Goal: Information Seeking & Learning: Learn about a topic

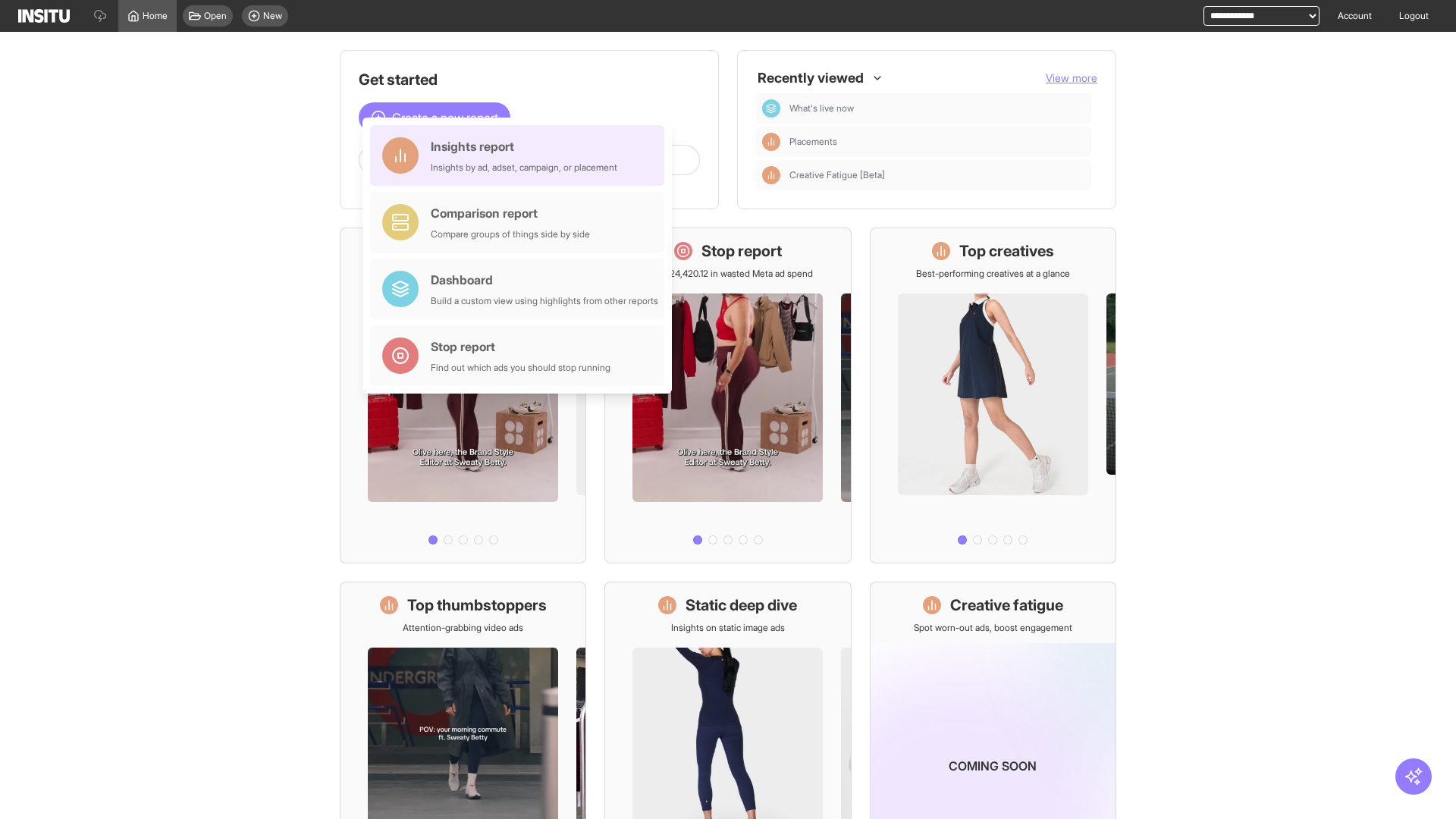
click at [521, 155] on div "Insights report Insights by ad, adset, campaign, or placement" at bounding box center [524, 155] width 186 height 36
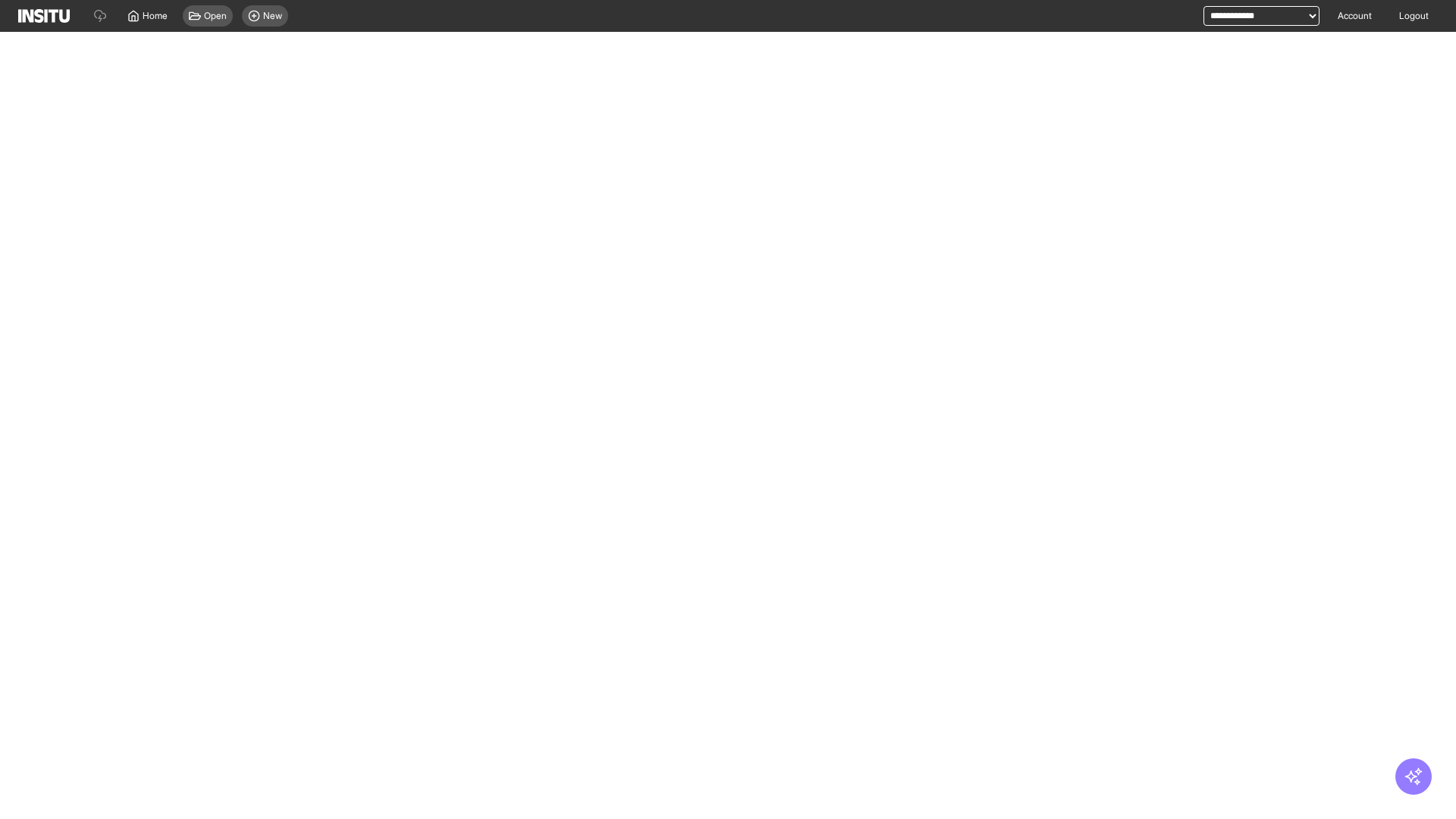
select select "**"
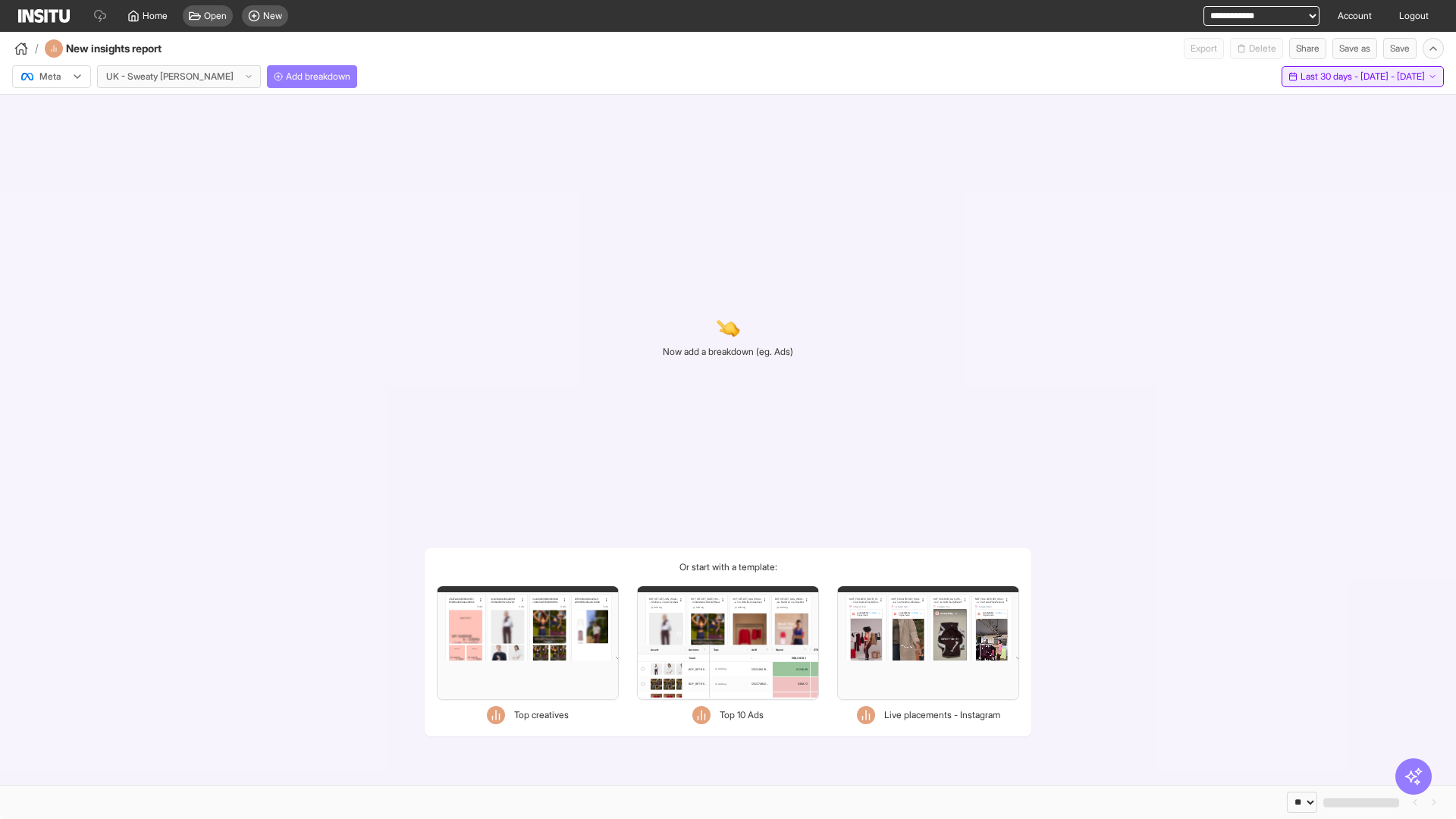
click at [1333, 76] on span "Last 30 days - [DATE] - [DATE]" at bounding box center [1363, 76] width 125 height 12
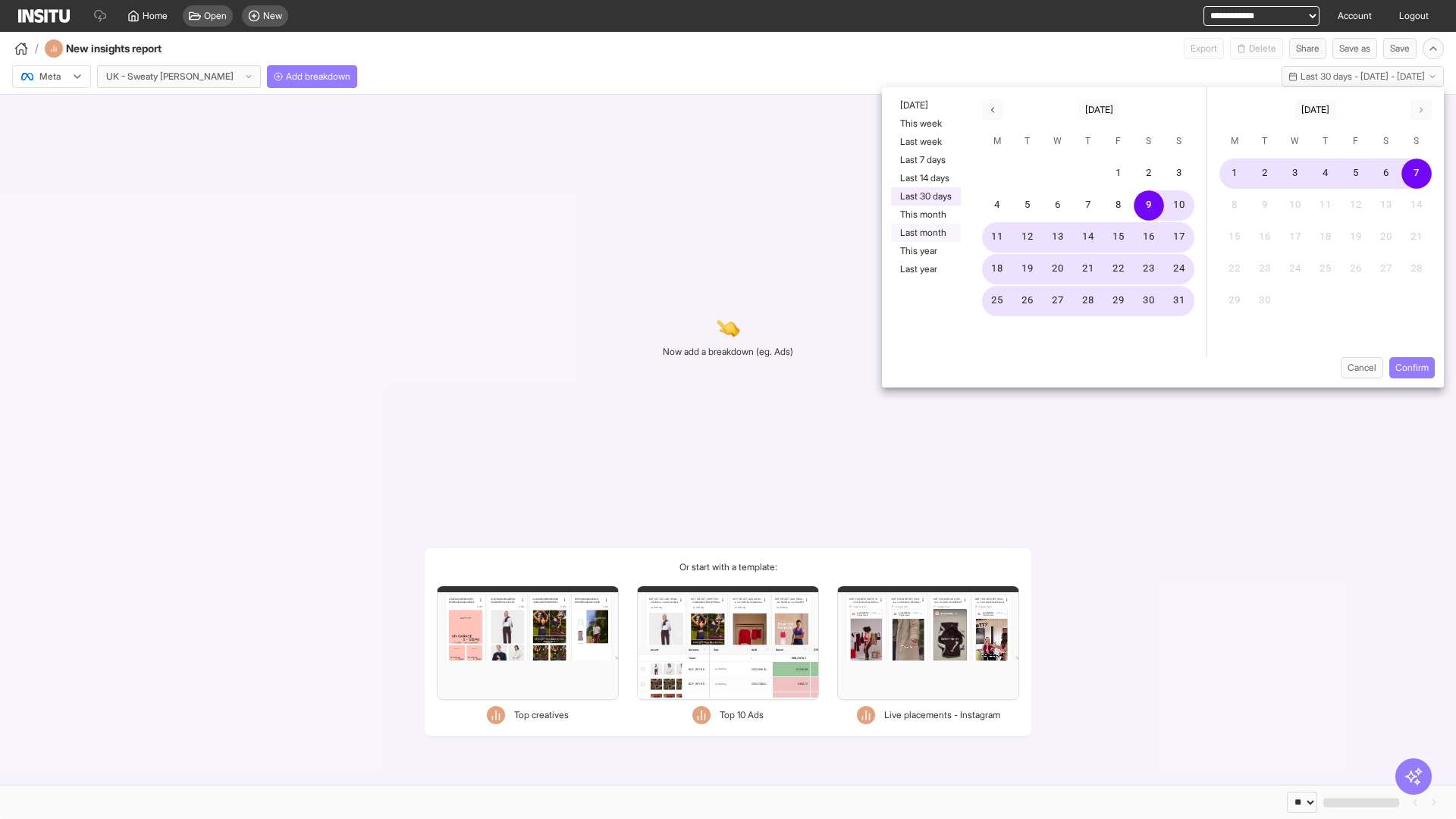
click at [925, 233] on button "Last month" at bounding box center [925, 232] width 69 height 18
